Goal: Find specific page/section: Find specific page/section

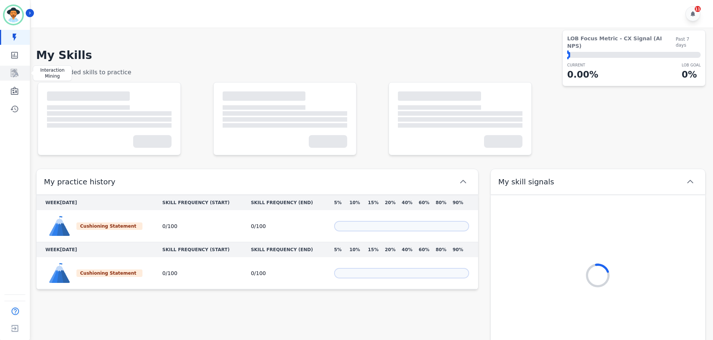
click at [13, 73] on icon "Sidebar" at bounding box center [14, 73] width 7 height 8
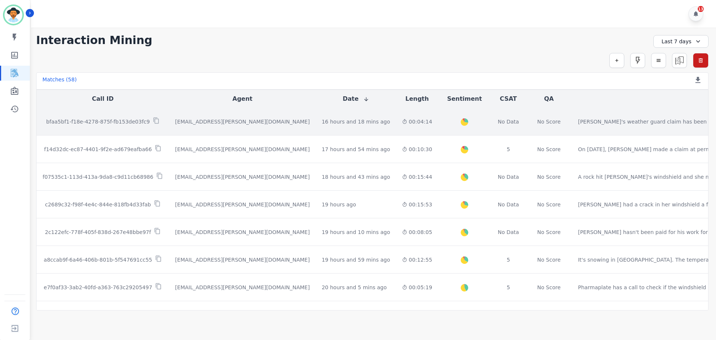
click at [93, 120] on p "bfaa5bf1-f18e-4278-875f-fb153de03fc9" at bounding box center [98, 121] width 104 height 7
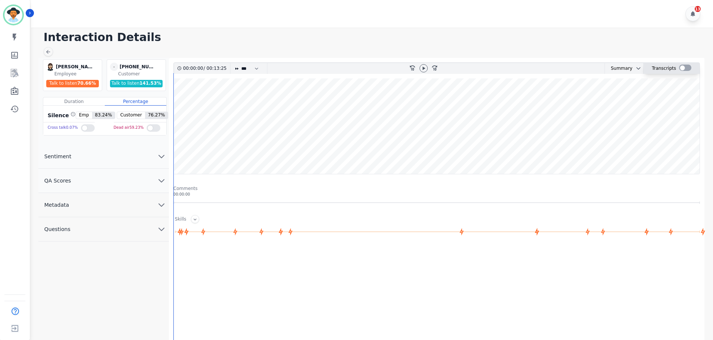
click at [681, 70] on div at bounding box center [685, 67] width 12 height 6
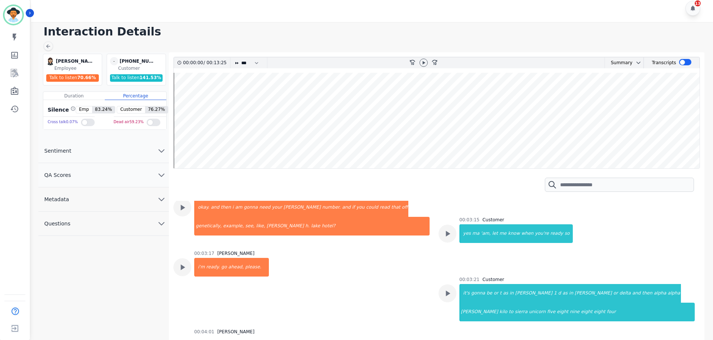
scroll to position [1044, 0]
